Goal: Information Seeking & Learning: Learn about a topic

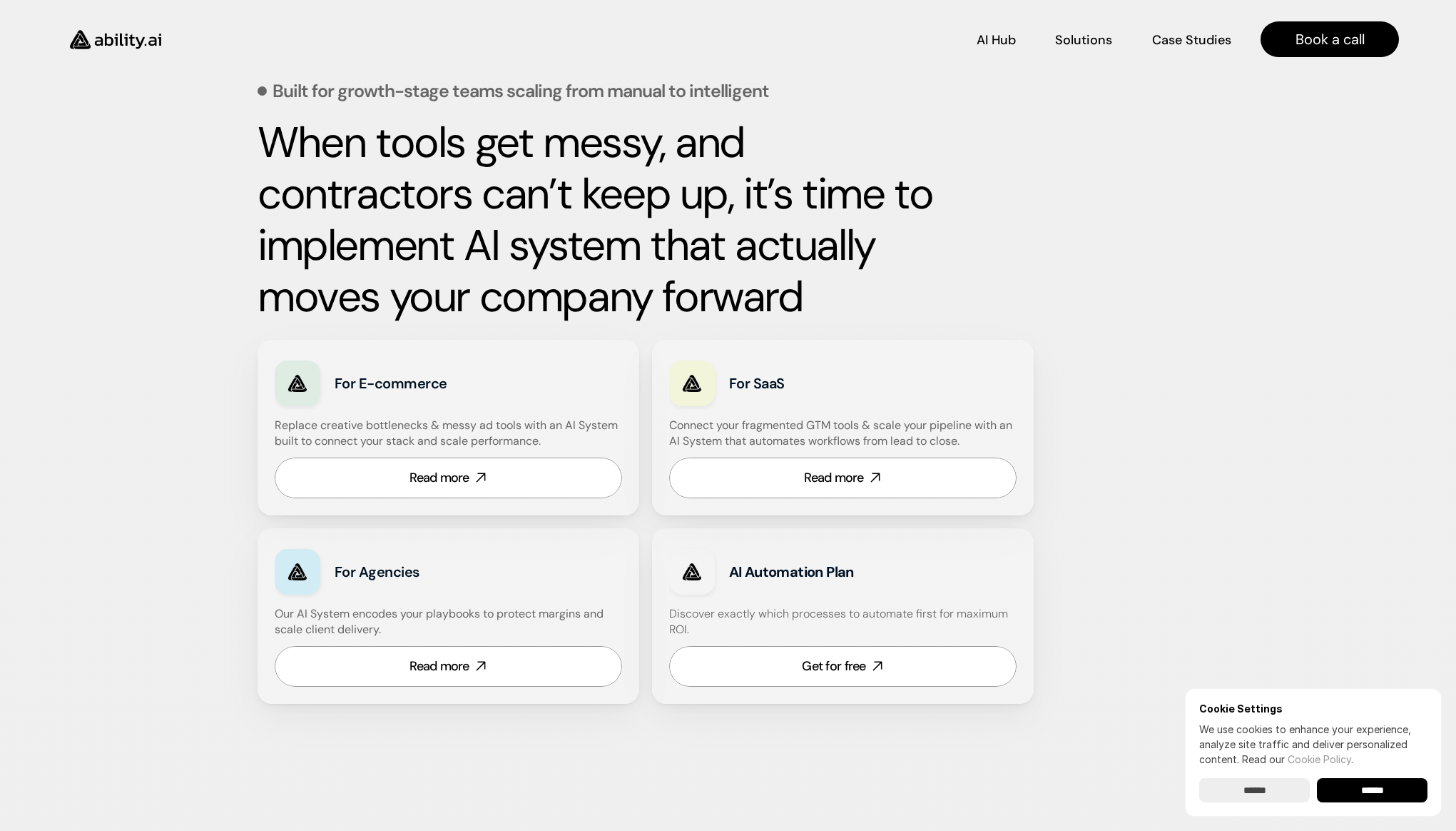
scroll to position [525, 0]
click at [1003, 39] on p "AI Hub" at bounding box center [997, 39] width 39 height 18
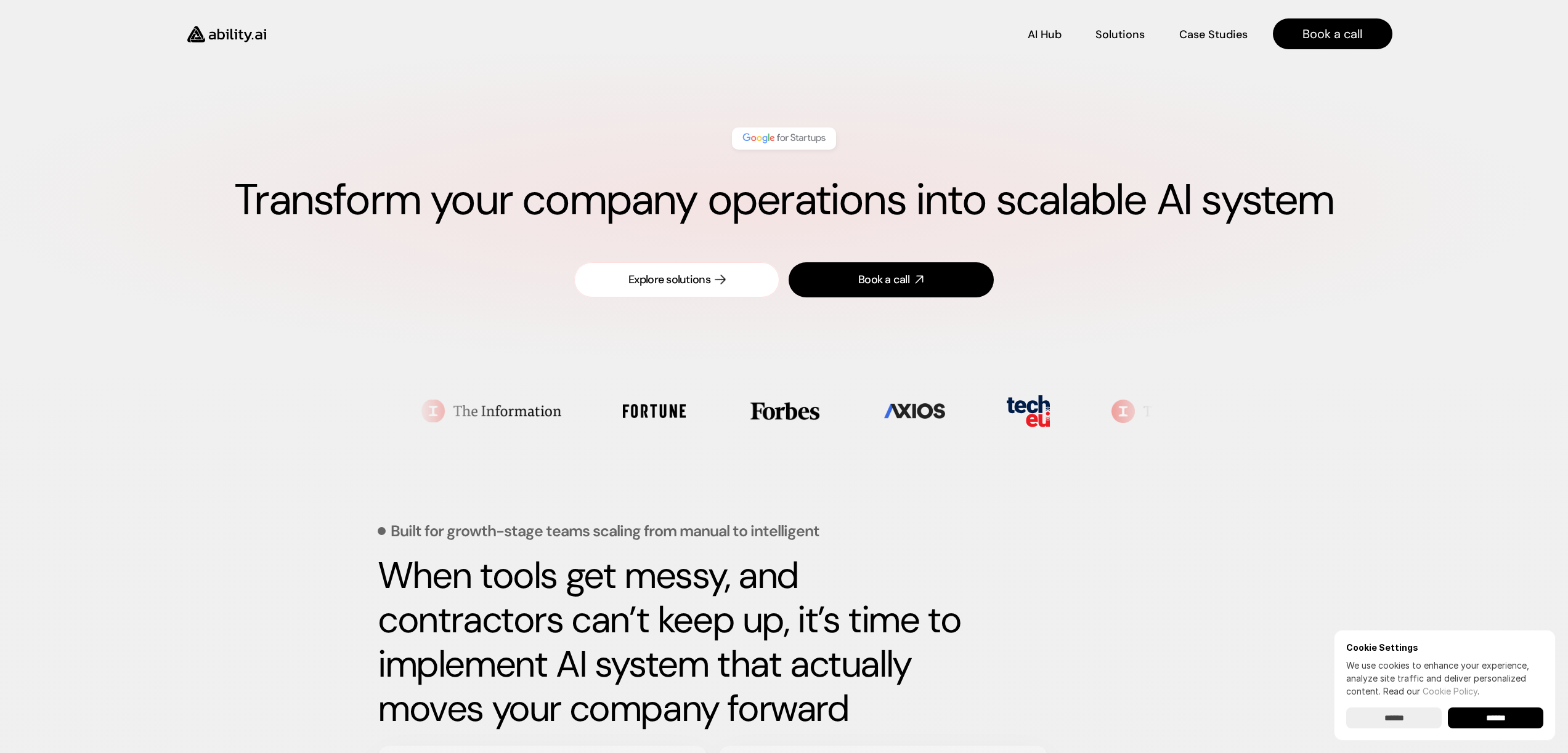
click at [716, 285] on link "Explore solutions" at bounding box center [676, 280] width 205 height 35
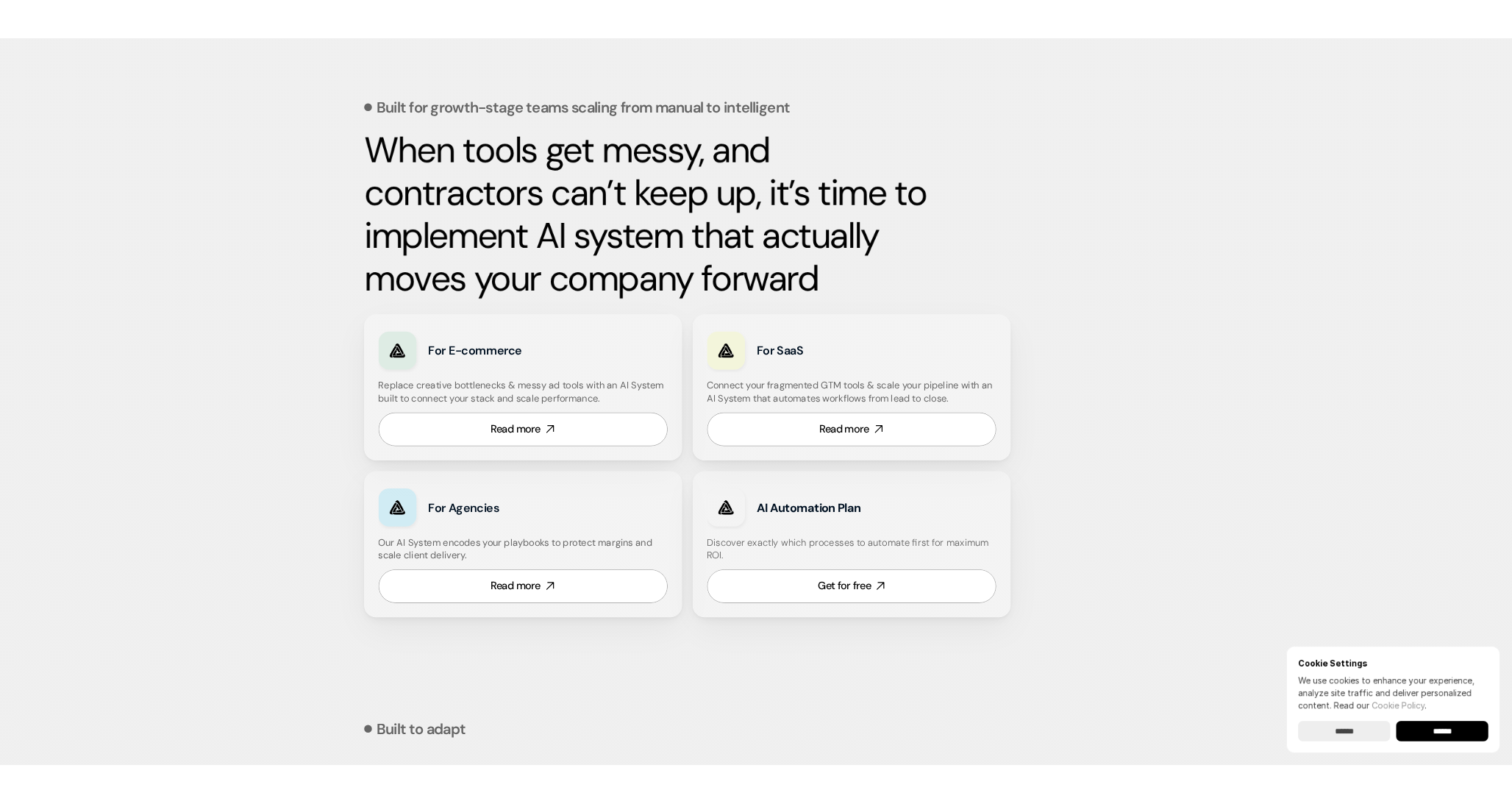
scroll to position [549, 0]
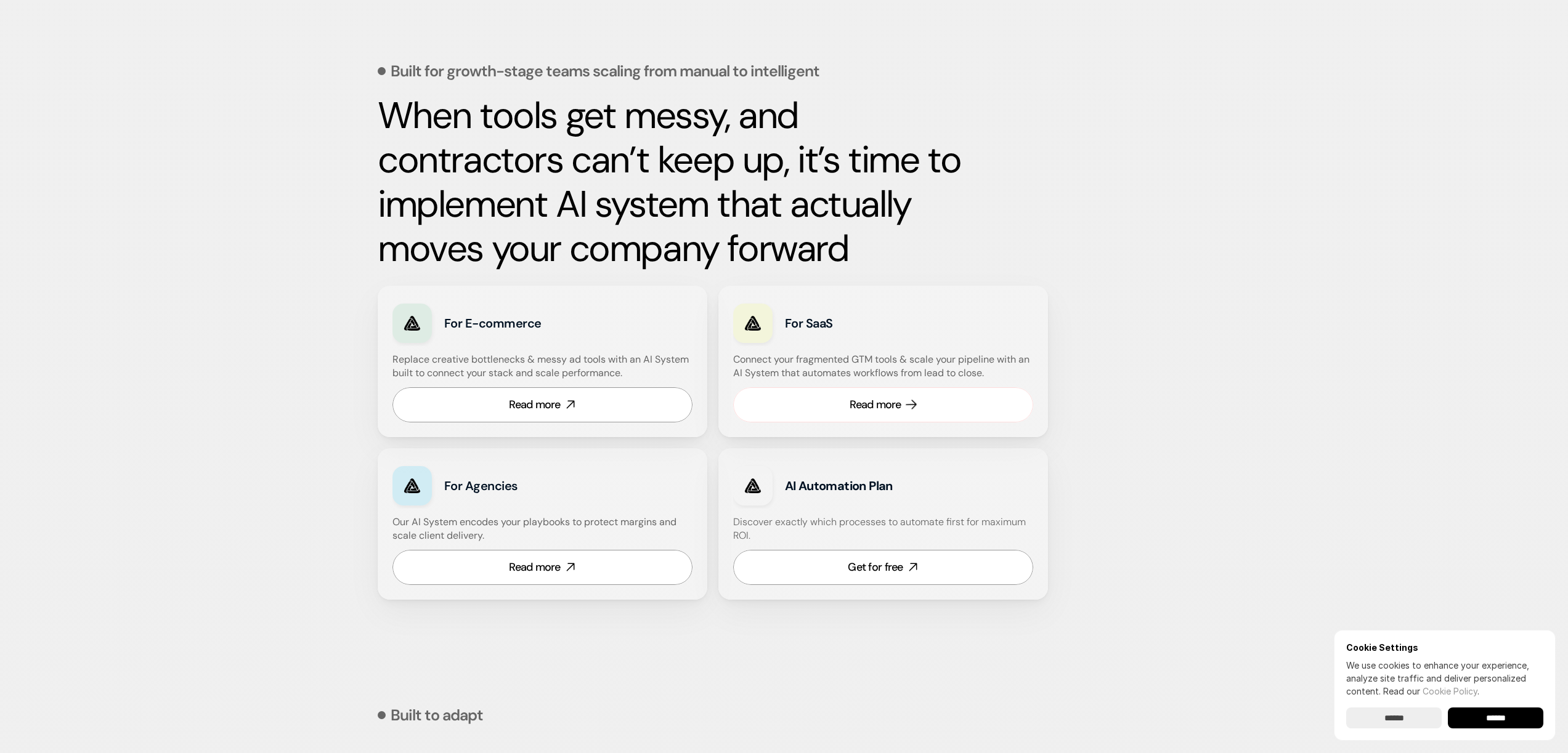
click at [853, 397] on div "Read more" at bounding box center [875, 405] width 52 height 16
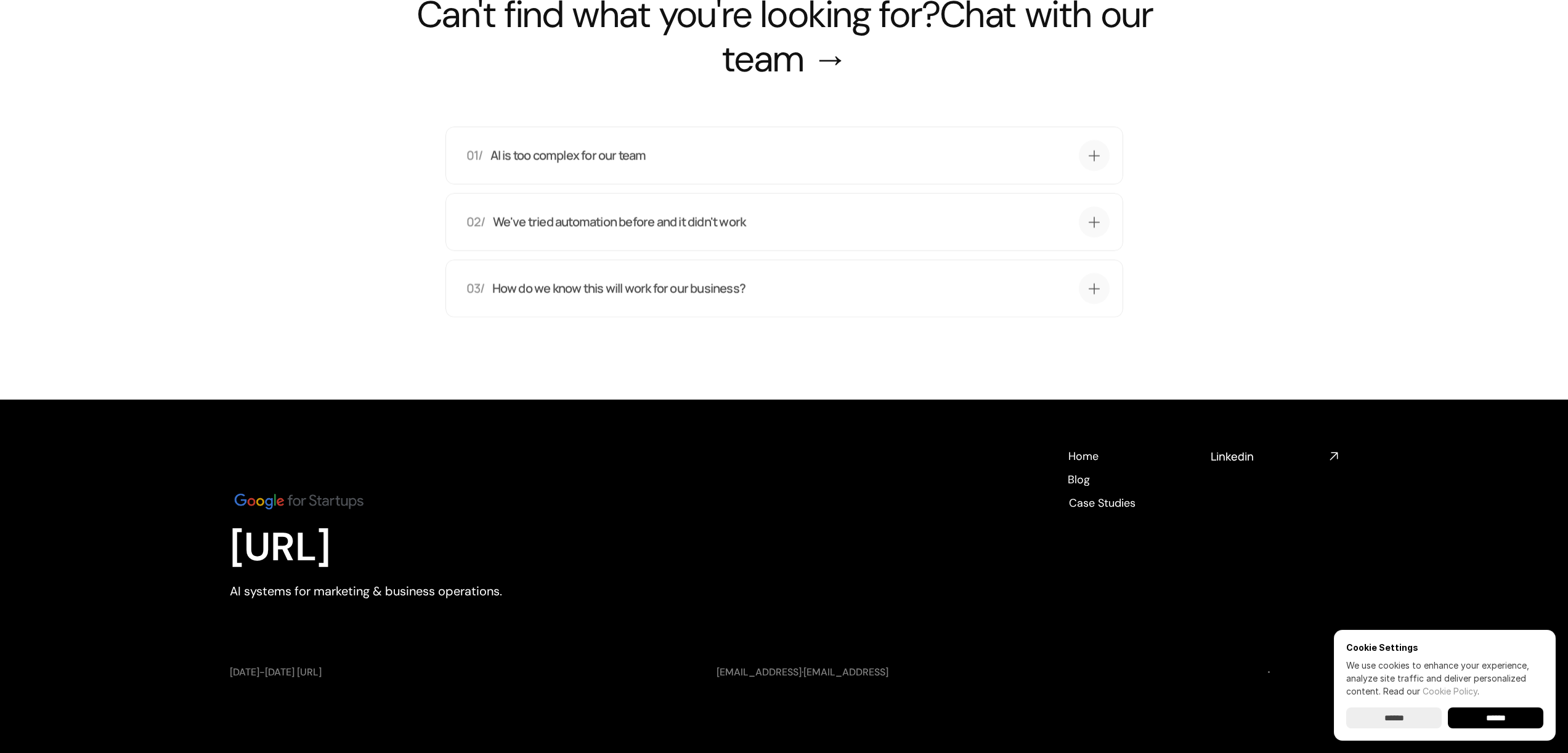
scroll to position [4108, 0]
drag, startPoint x: 341, startPoint y: 673, endPoint x: 350, endPoint y: 674, distance: 9.1
click at [350, 674] on p "[DATE]-[DATE] [URL]" at bounding box center [461, 673] width 462 height 14
click at [367, 677] on p "[DATE]-[DATE] [URL]" at bounding box center [461, 673] width 462 height 14
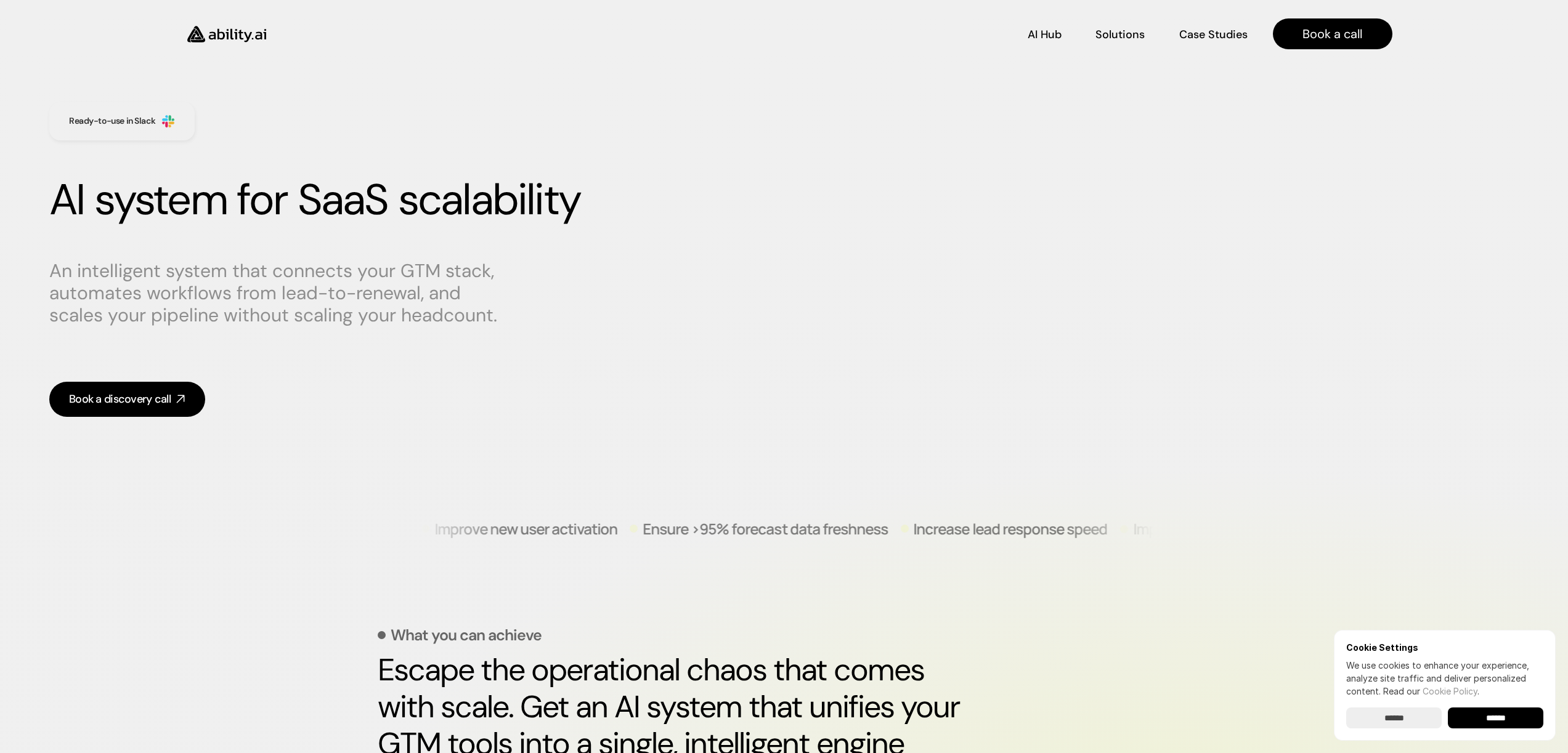
scroll to position [0, 0]
click at [1116, 35] on p "Solutions" at bounding box center [1120, 34] width 47 height 16
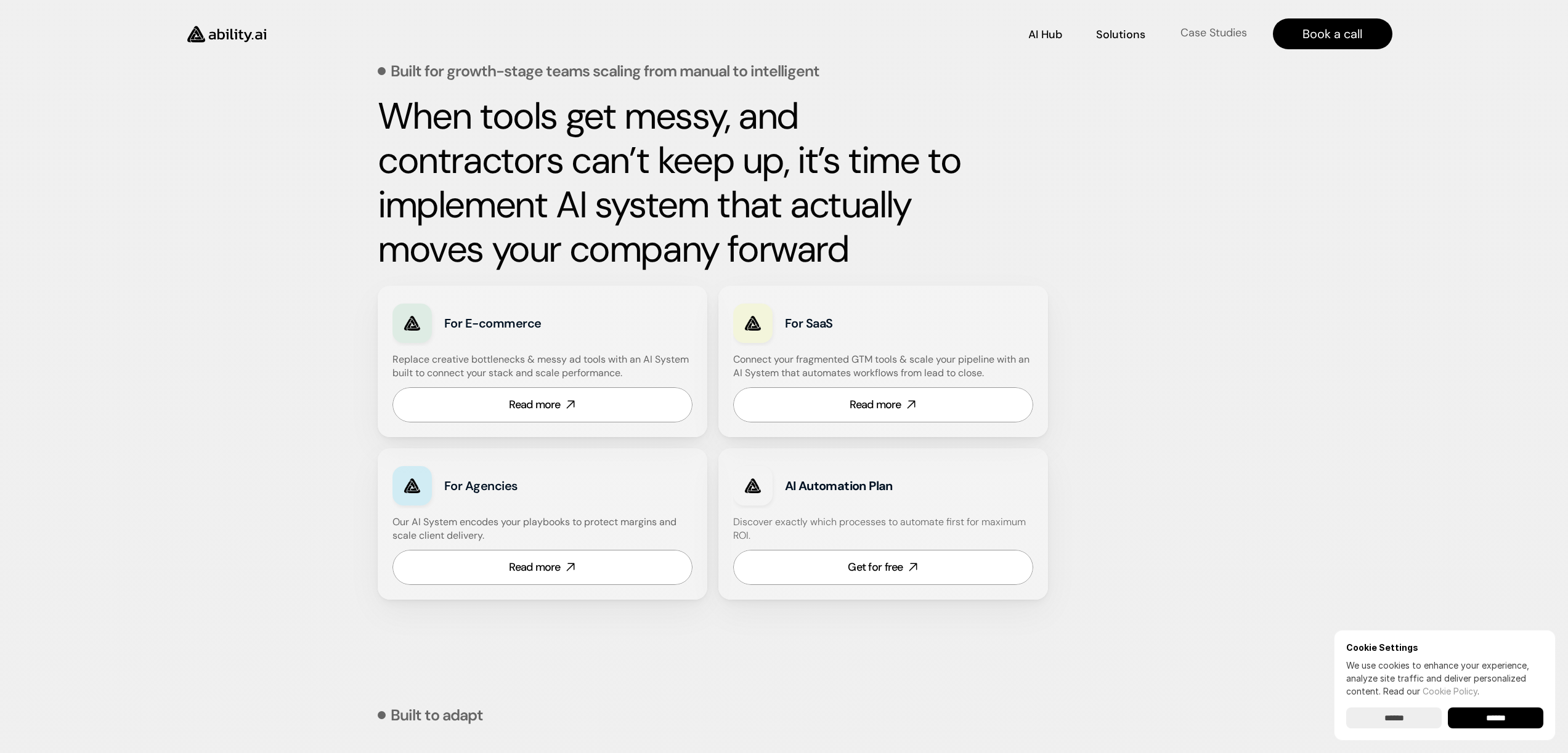
click at [1200, 38] on p "Case Studies" at bounding box center [1214, 33] width 67 height 16
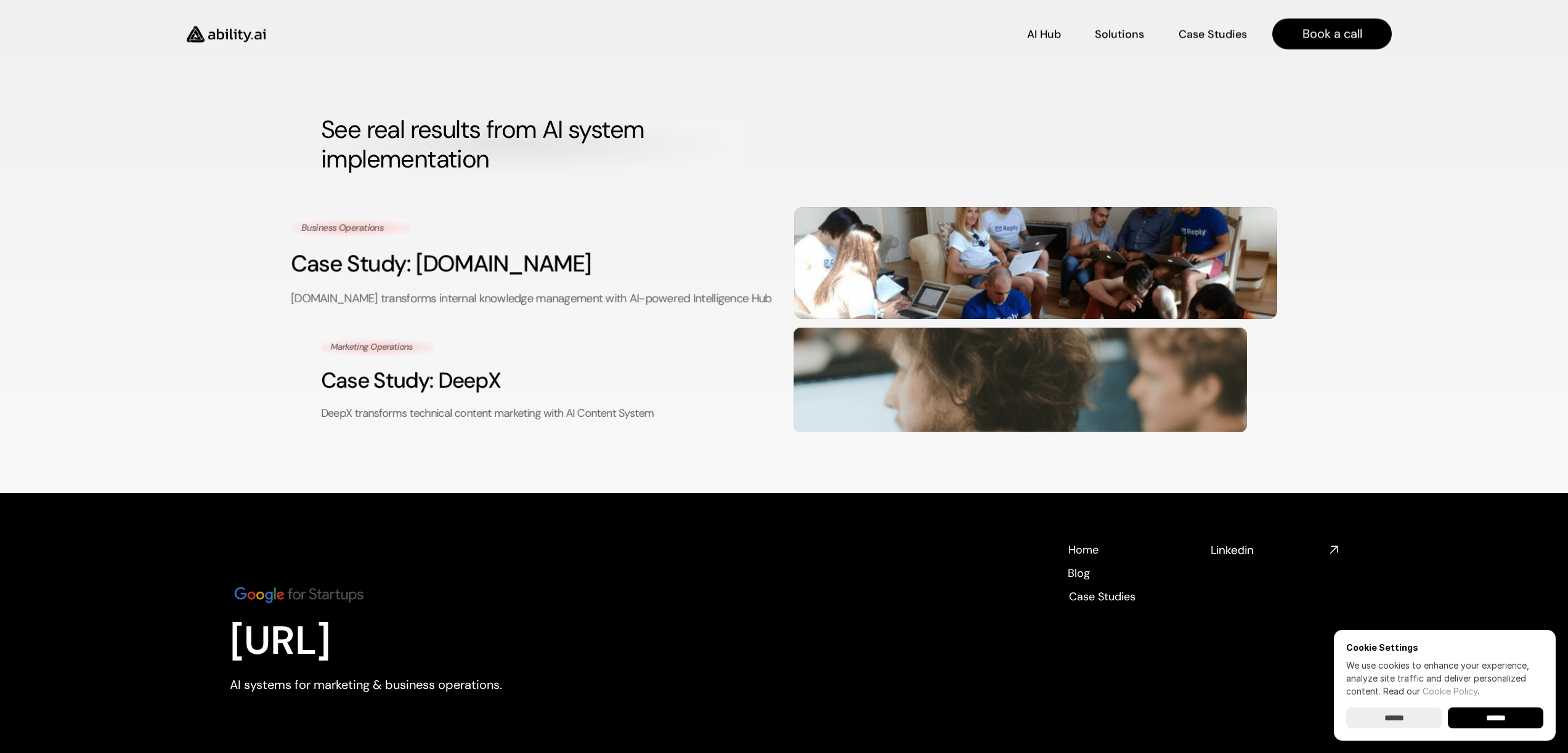
click at [602, 277] on h3 "Case Study: [DOMAIN_NAME]" at bounding box center [532, 263] width 483 height 32
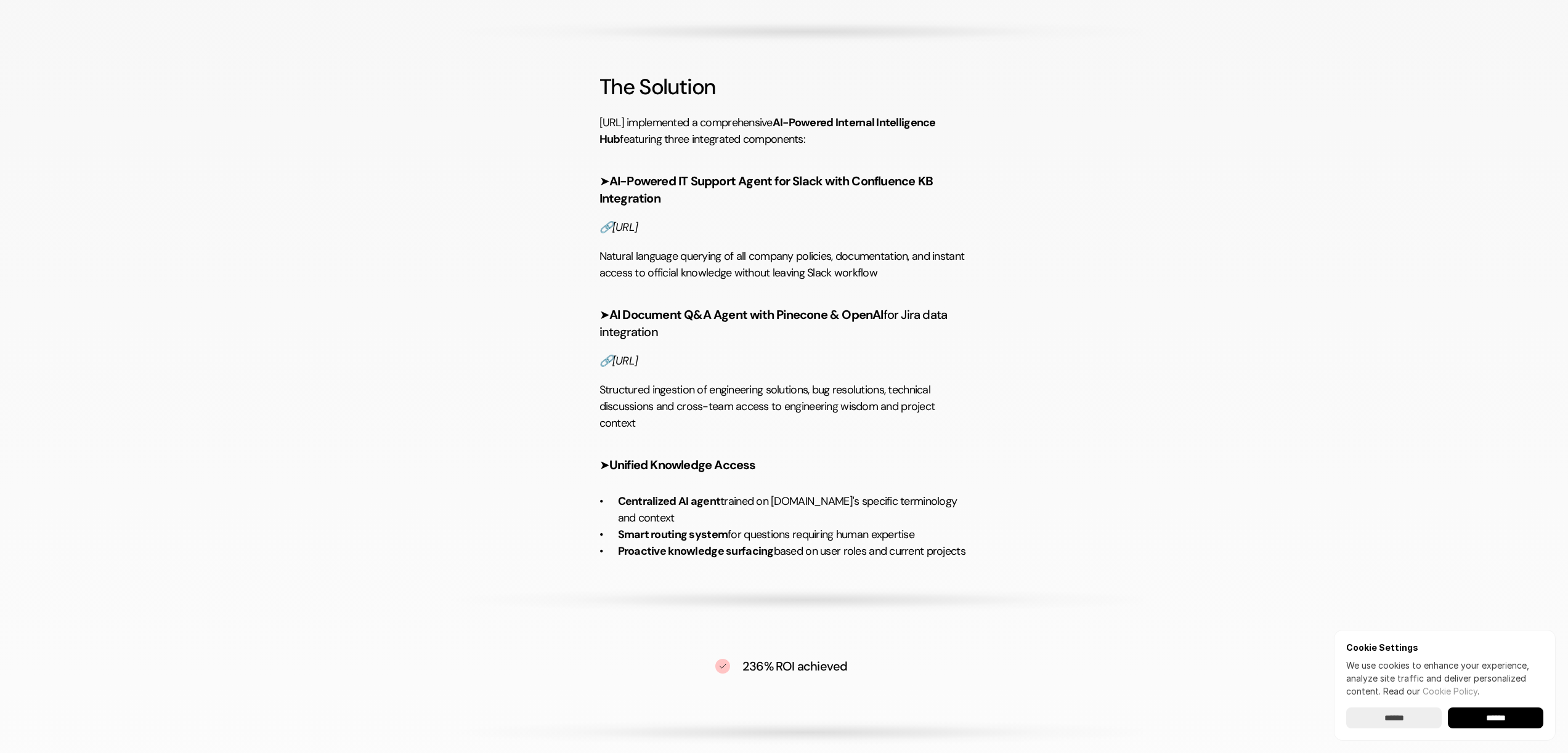
scroll to position [1354, 0]
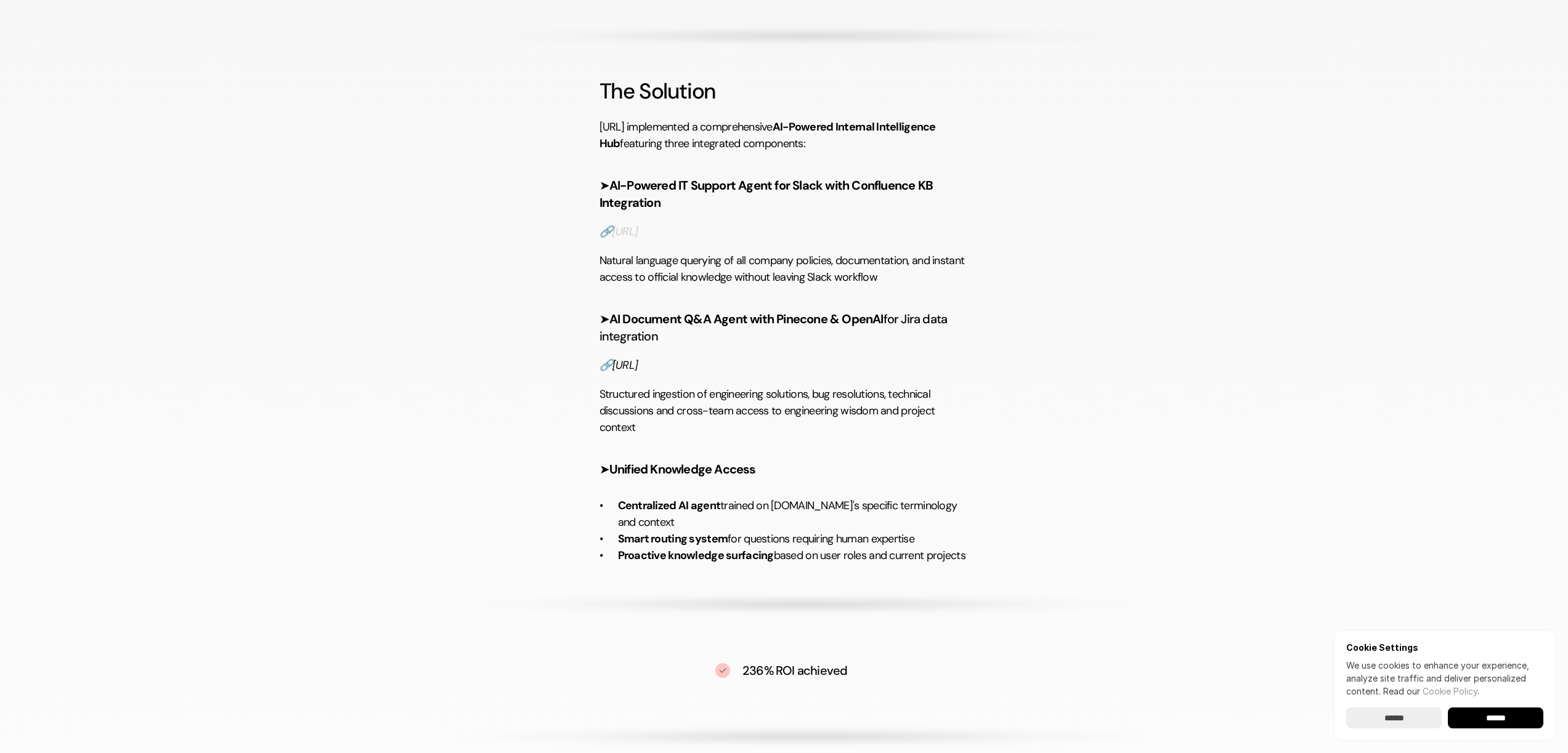
click at [637, 228] on em "[URL]" at bounding box center [625, 232] width 26 height 15
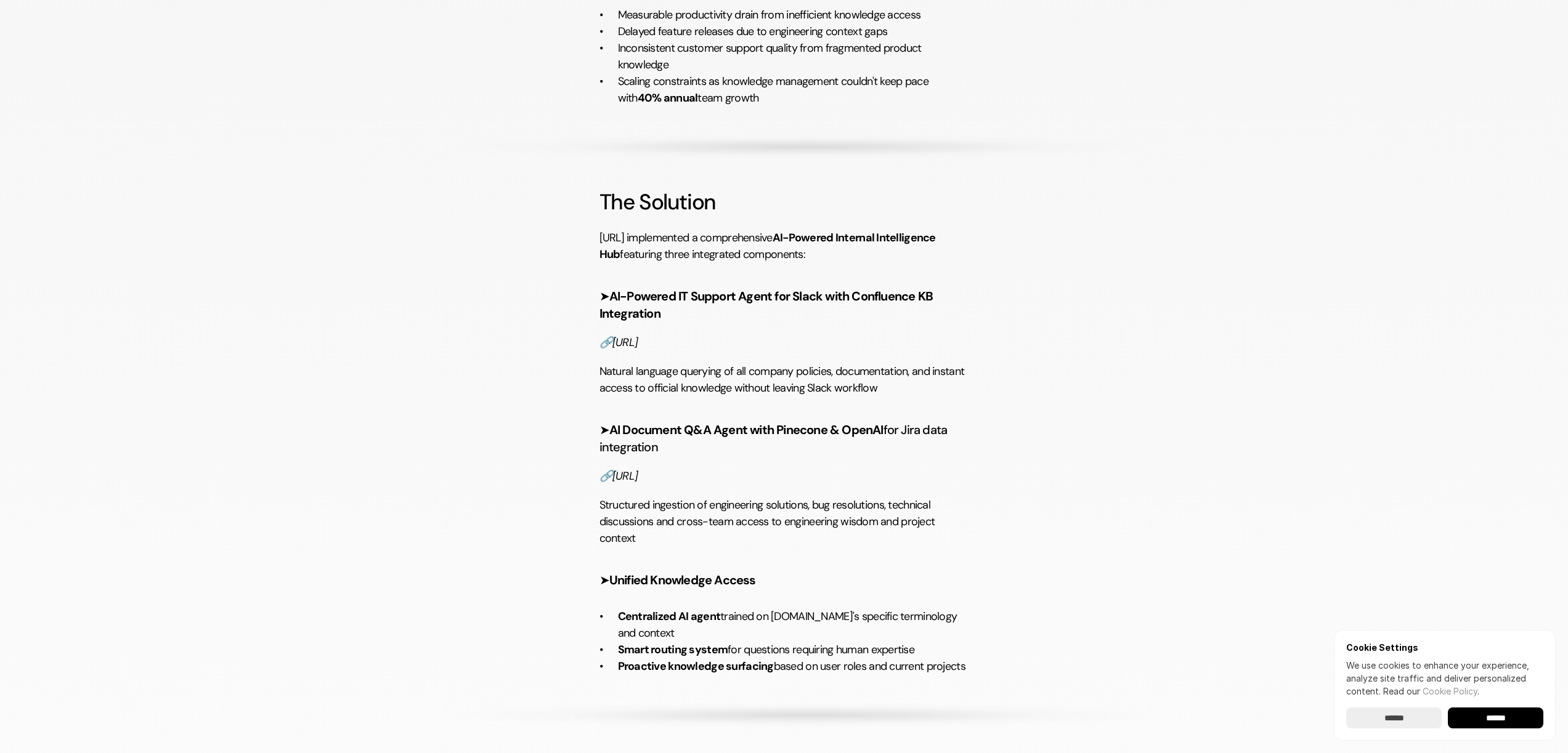
scroll to position [1225, 0]
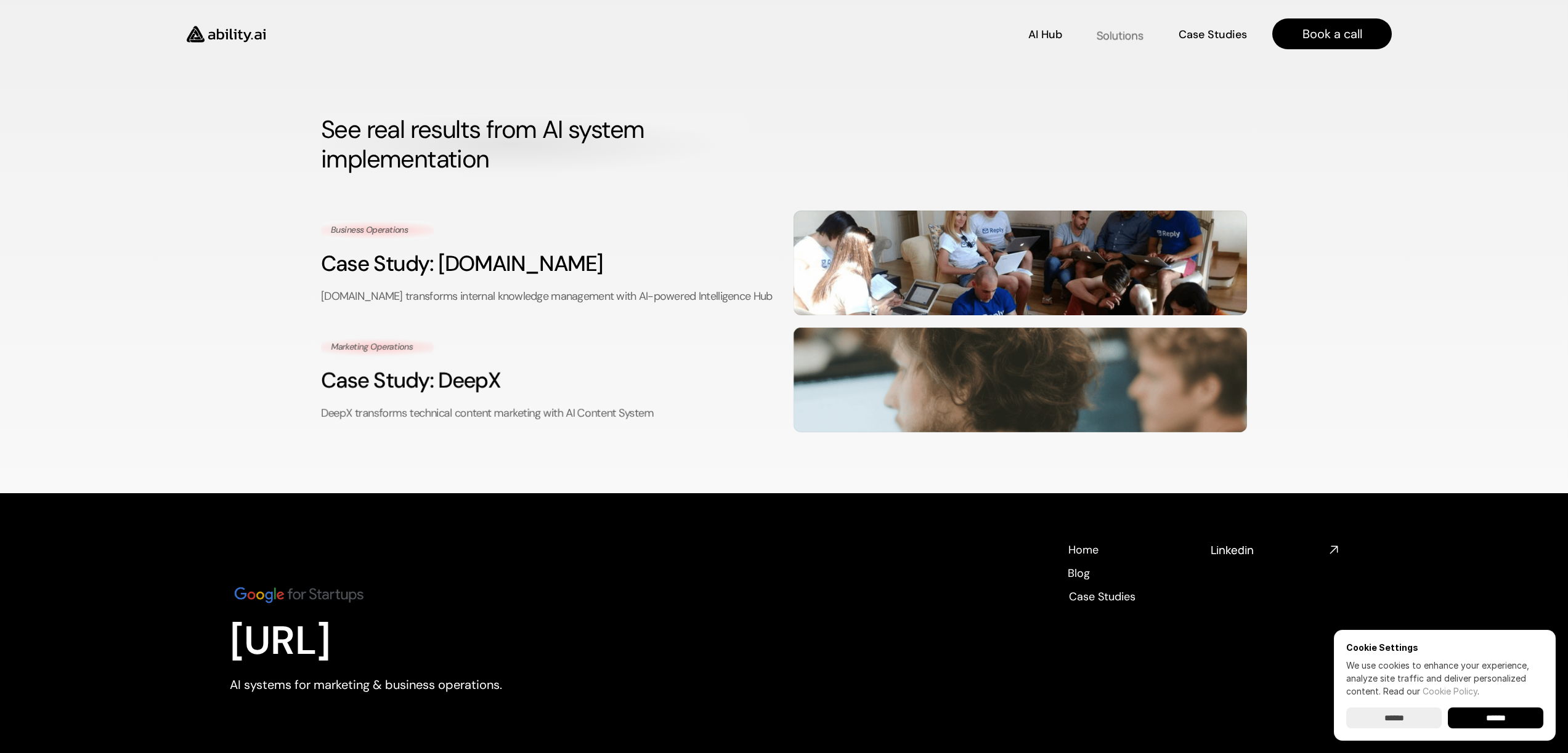
click at [1069, 37] on div "AI Hub AI Hub Solutions Solutions Case Studies Case Studies" at bounding box center [766, 34] width 965 height 22
click at [1044, 37] on p "AI Hub" at bounding box center [1044, 34] width 33 height 16
